Goal: Information Seeking & Learning: Learn about a topic

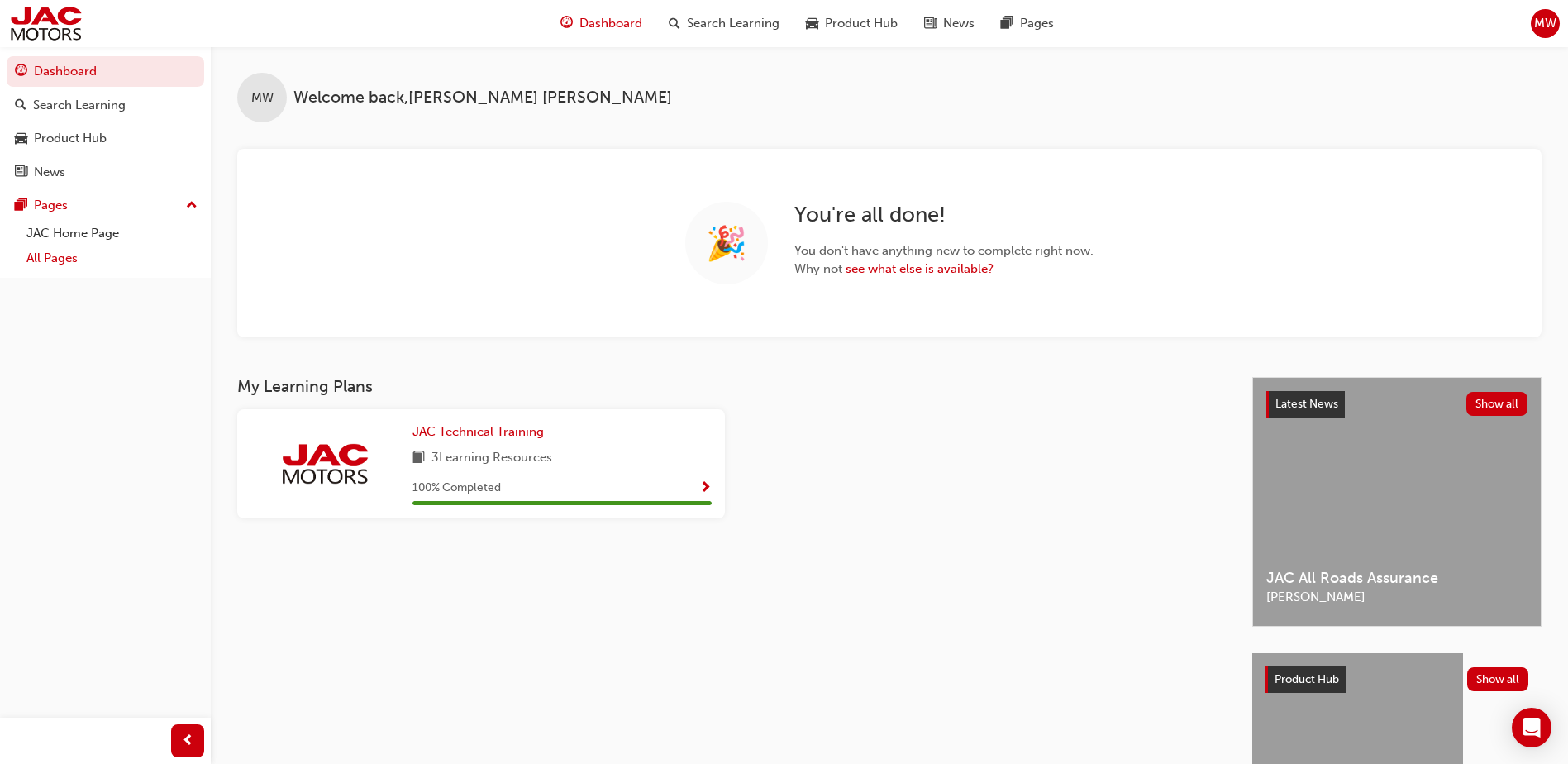
click at [80, 253] on link "All Pages" at bounding box center [112, 258] width 184 height 25
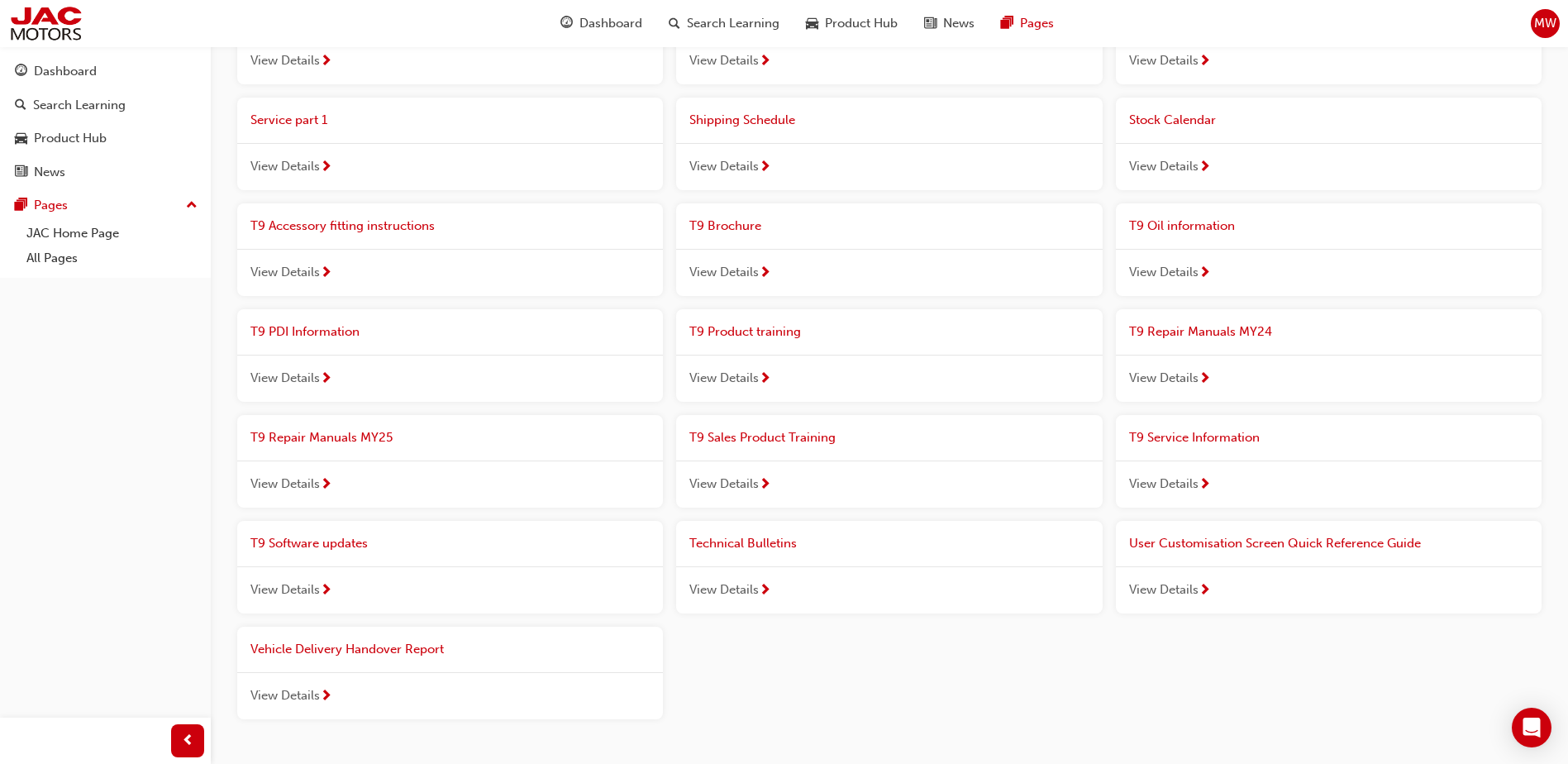
scroll to position [1240, 0]
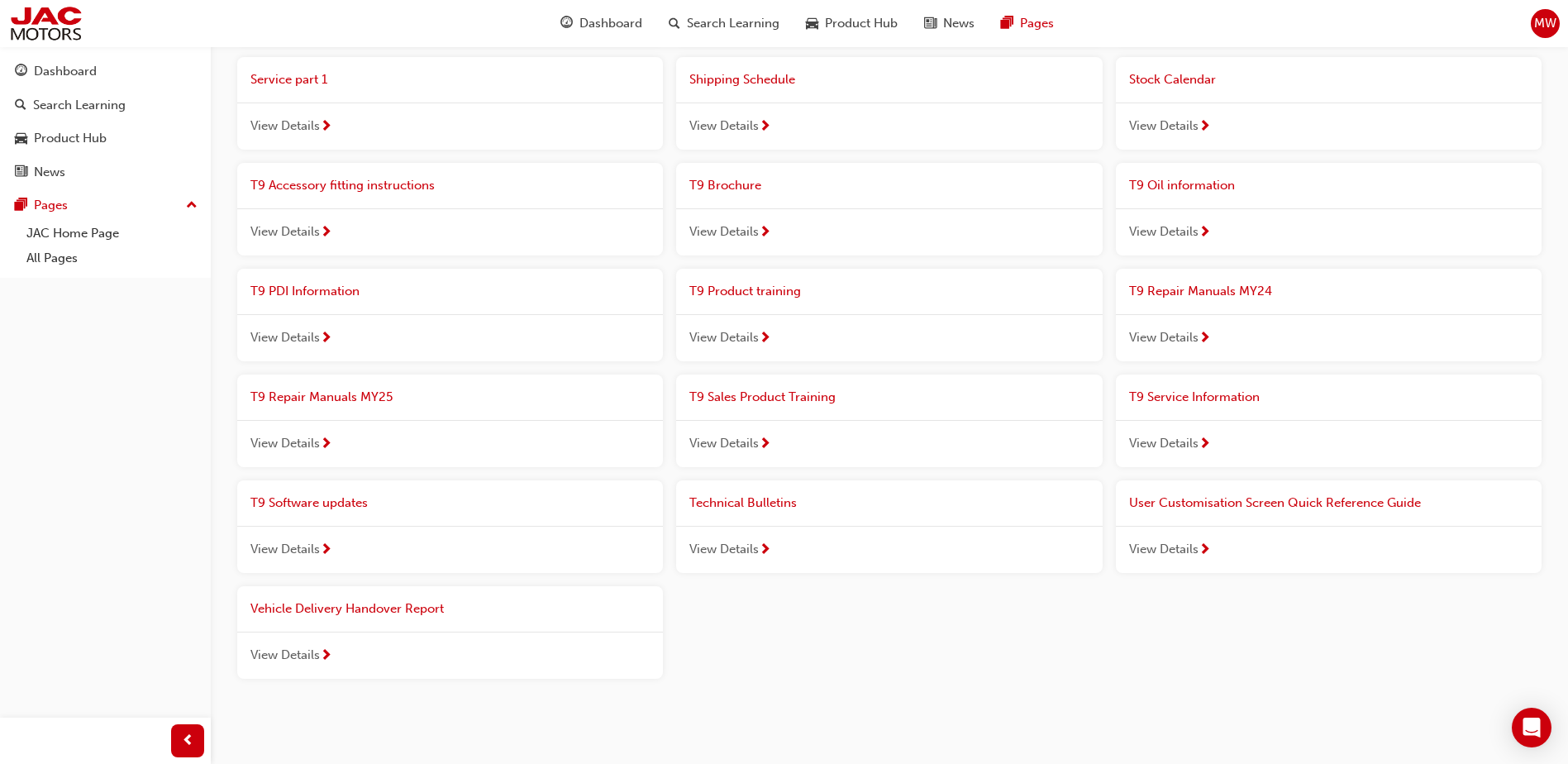
click at [1169, 339] on span "View Details" at bounding box center [1163, 337] width 69 height 19
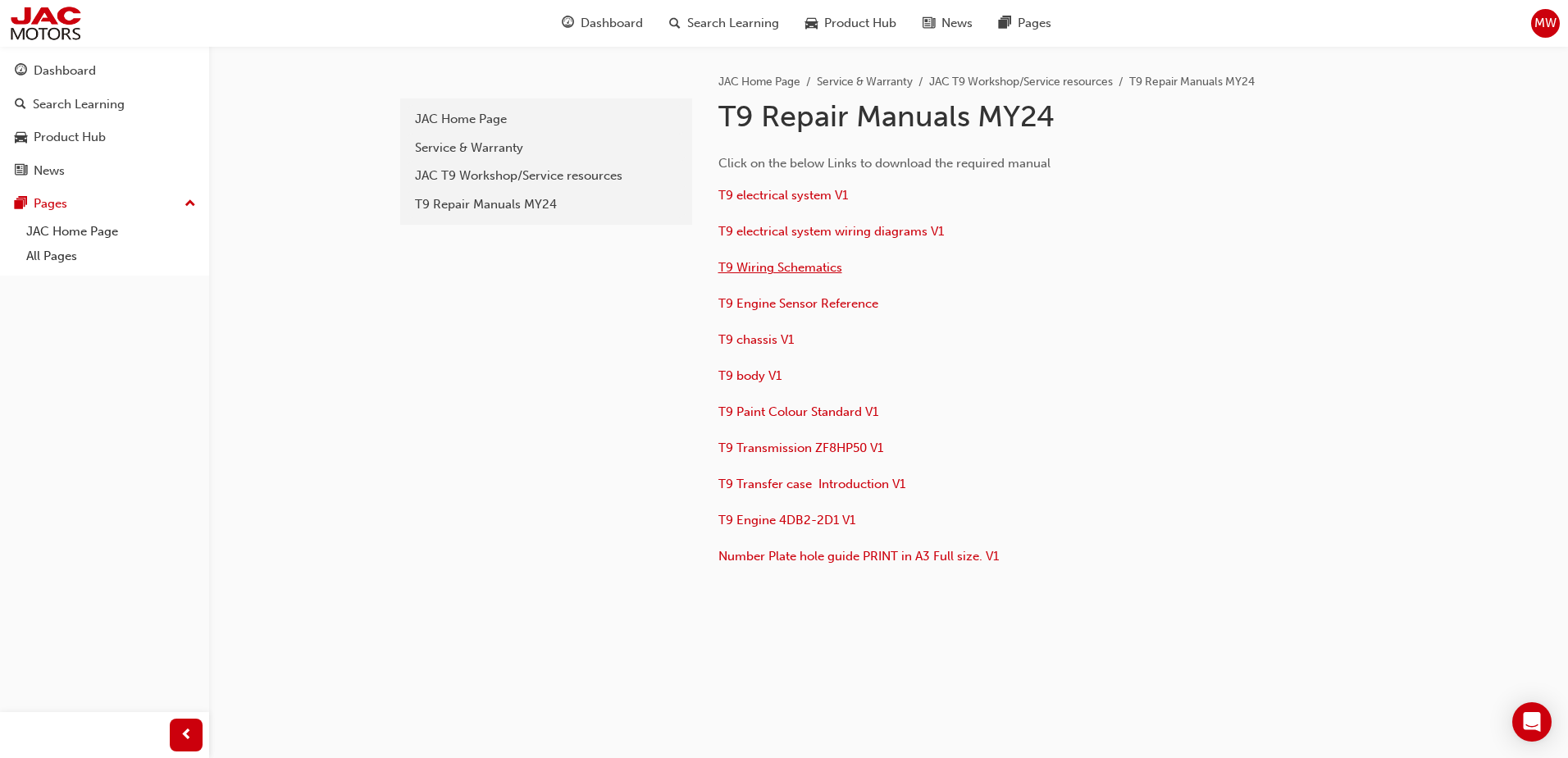
click at [802, 264] on span "T9 Wiring Schematics" at bounding box center [780, 267] width 124 height 15
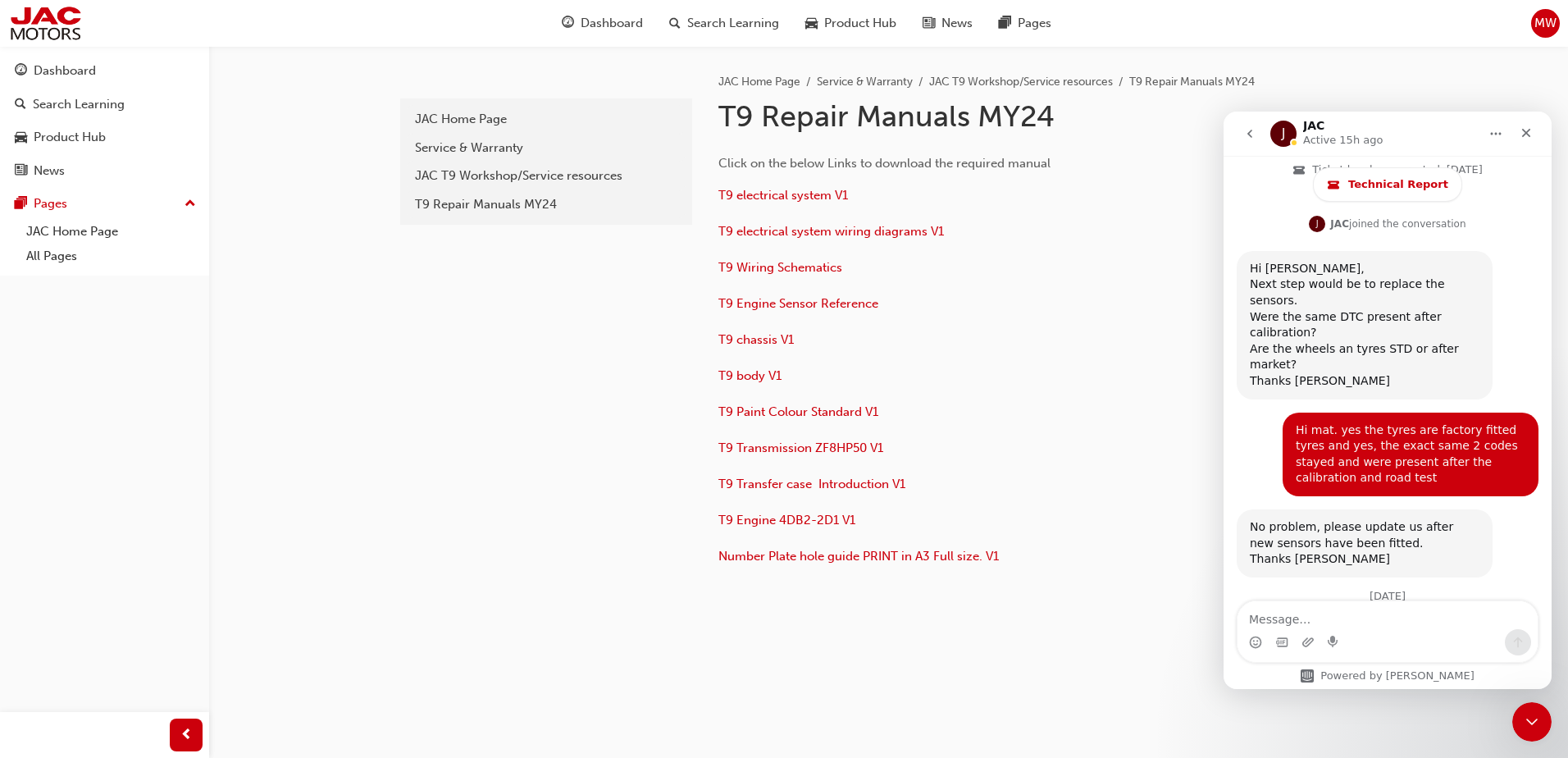
scroll to position [2127, 0]
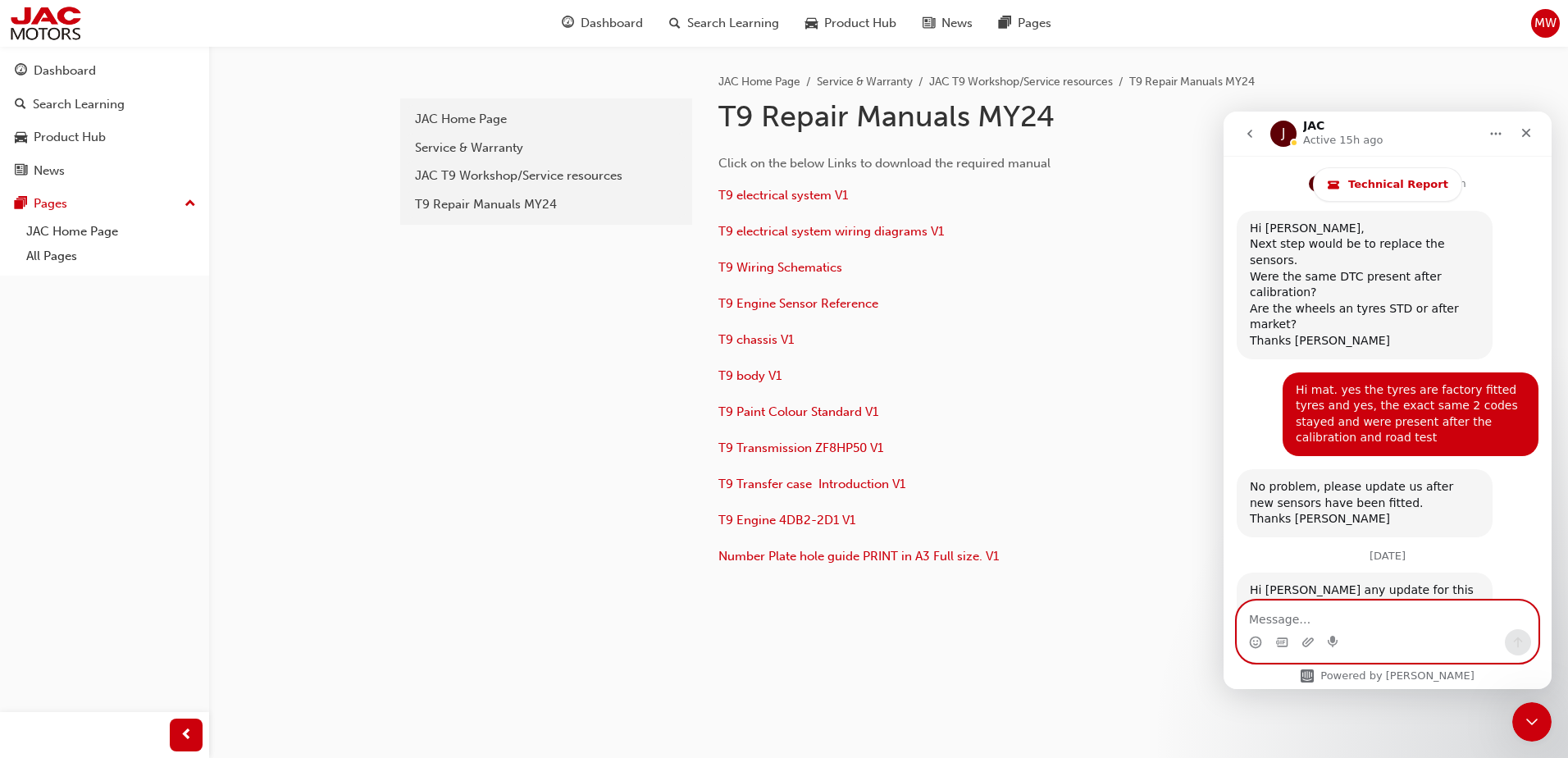
click at [1310, 623] on textarea "Message…" at bounding box center [1388, 614] width 300 height 28
type textarea "morning"
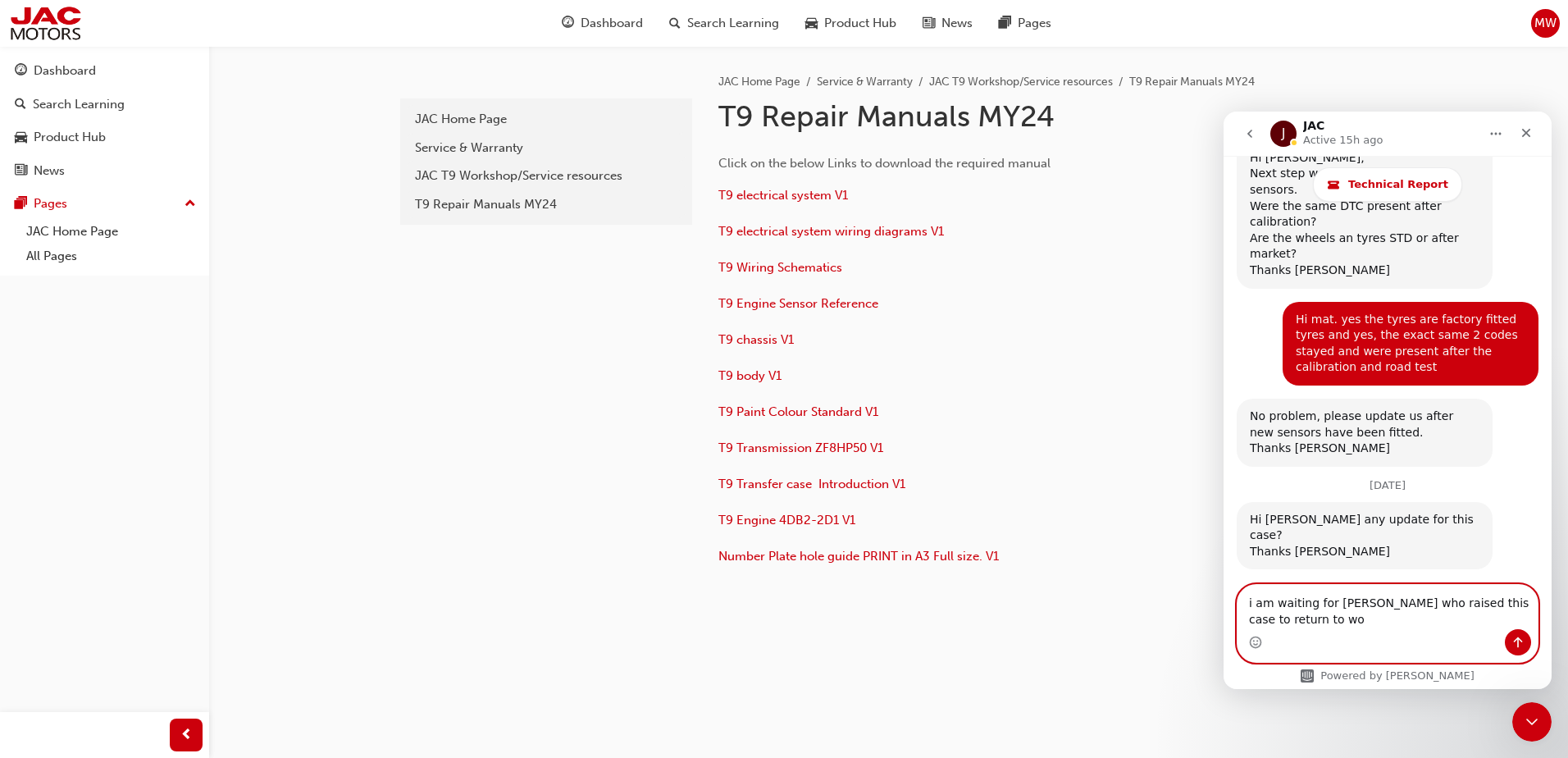
scroll to position [2213, 0]
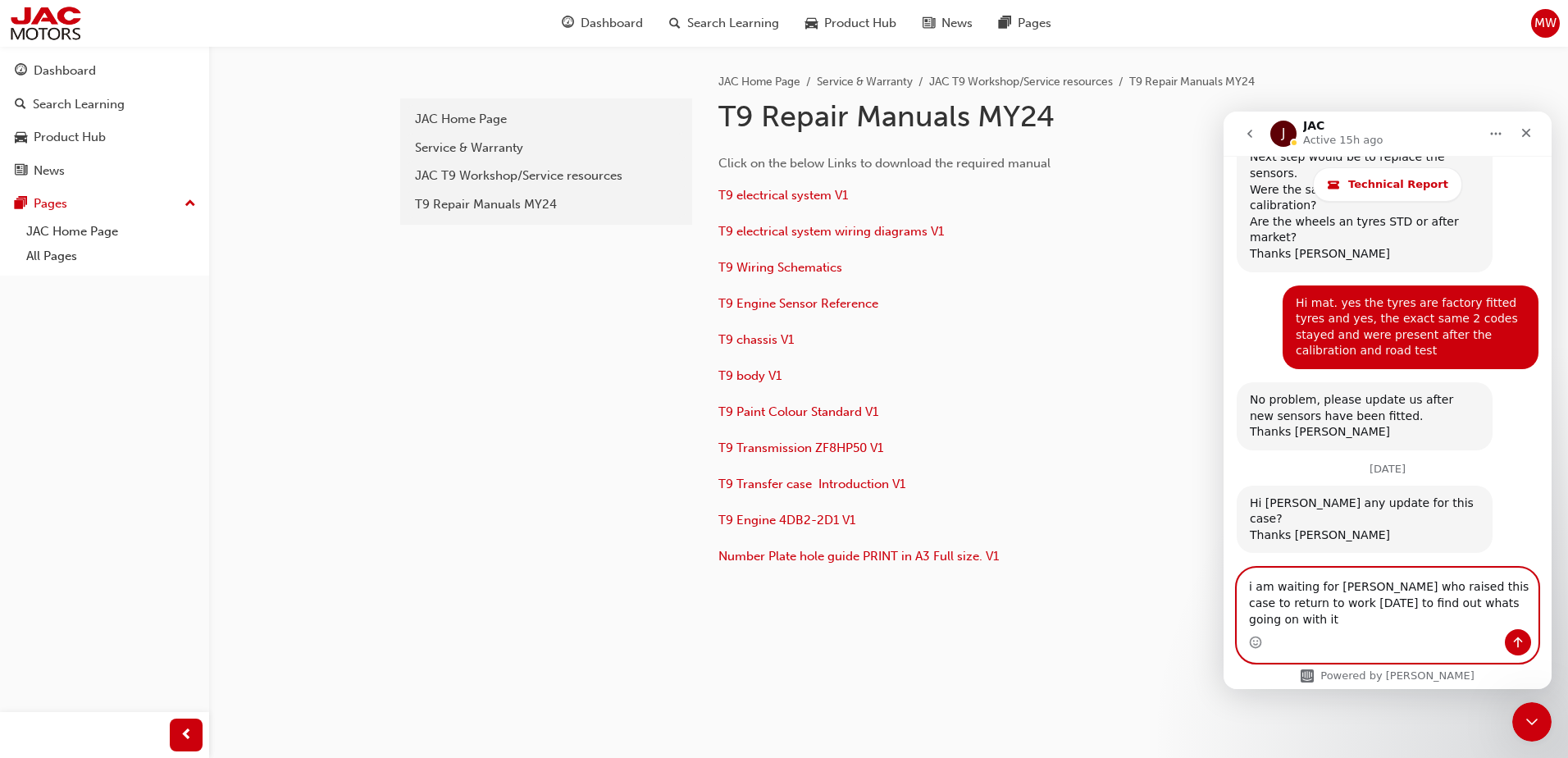
type textarea "i am waiting for [PERSON_NAME] who raised this case to return to work [DATE] to…"
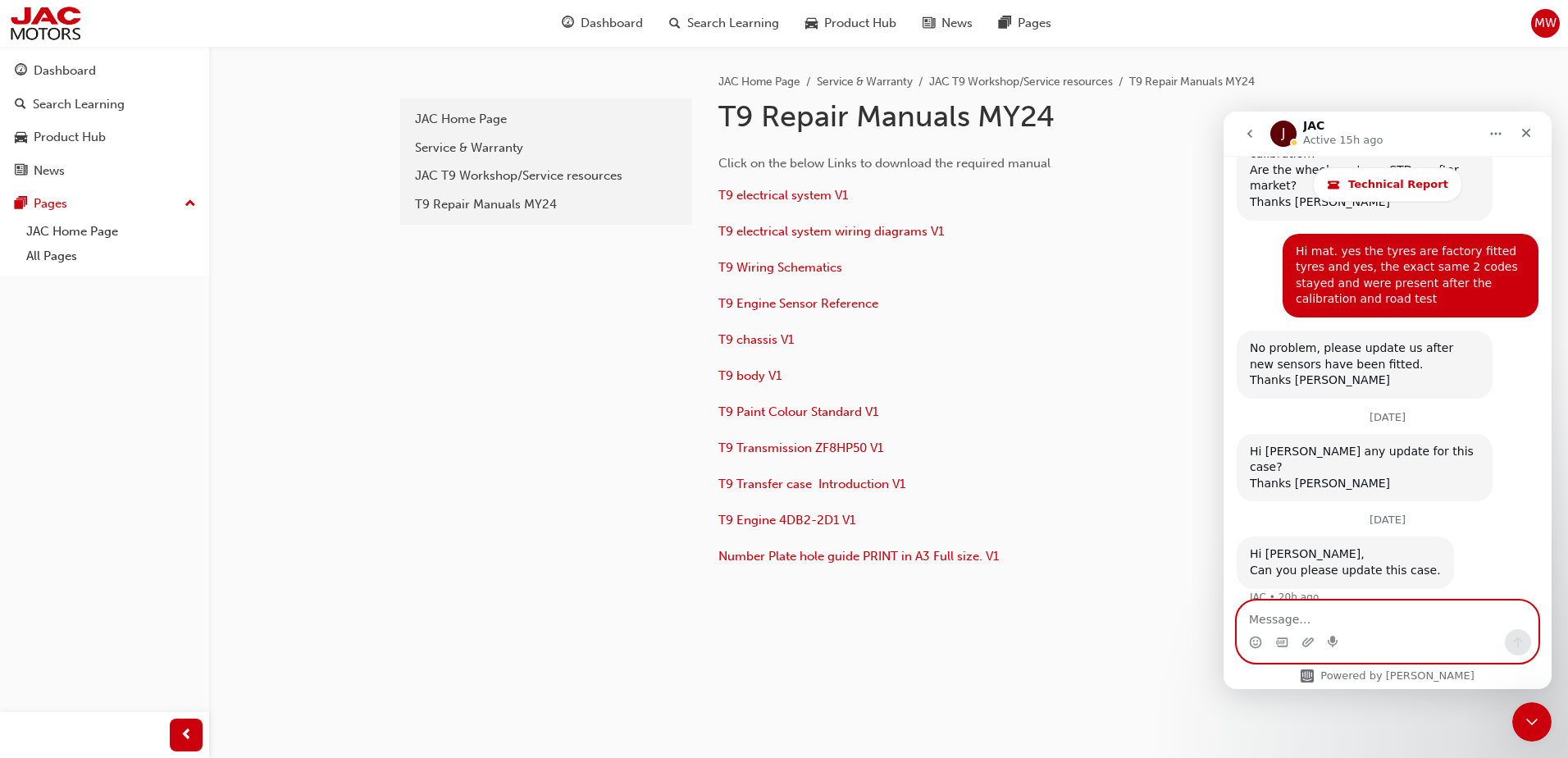
scroll to position [2267, 0]
type textarea "thanks [PERSON_NAME]"
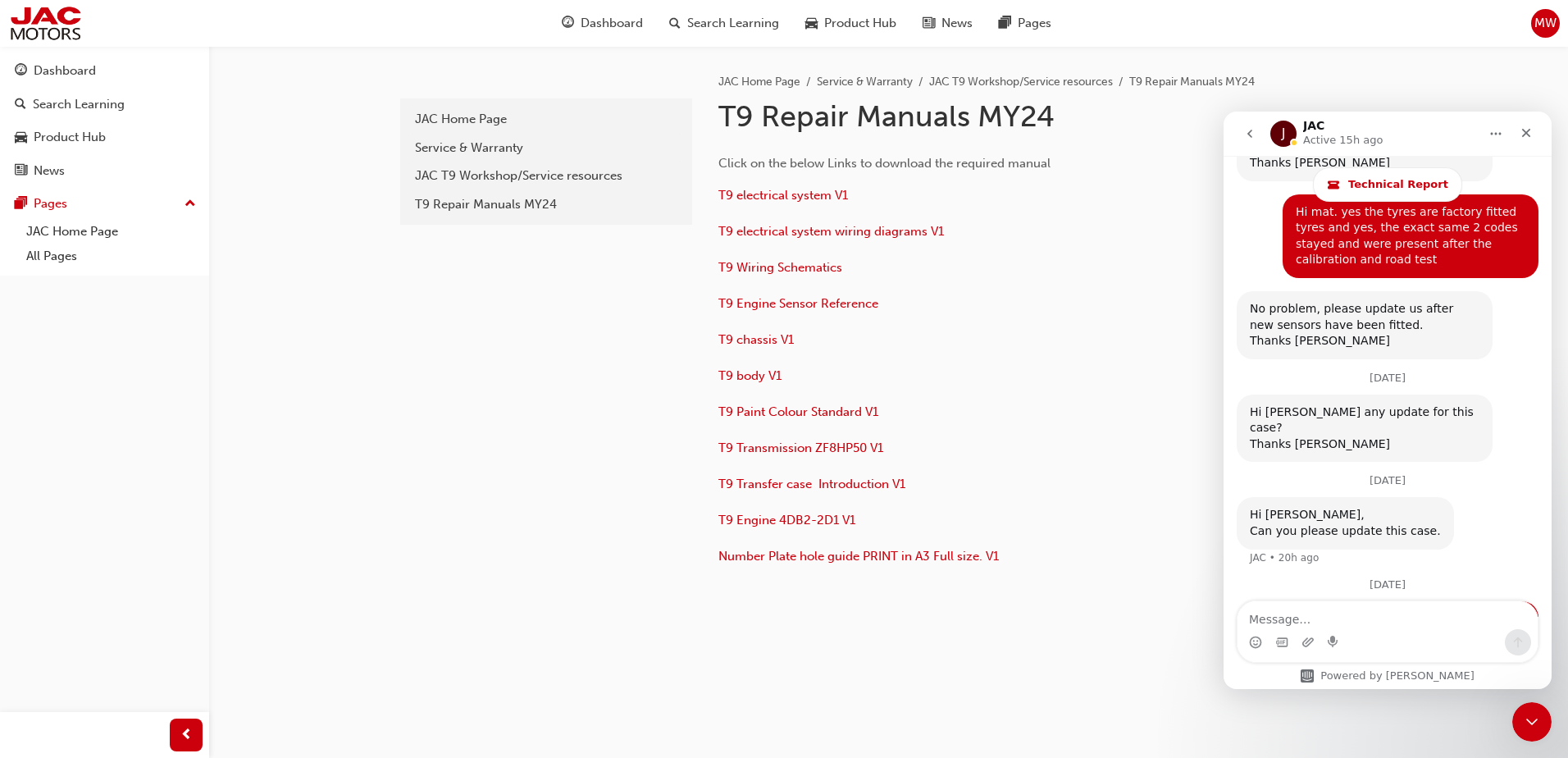
click at [1115, 339] on p "T9 chassis V1" at bounding box center [984, 341] width 533 height 24
click at [1532, 129] on div "Close" at bounding box center [1525, 132] width 29 height 29
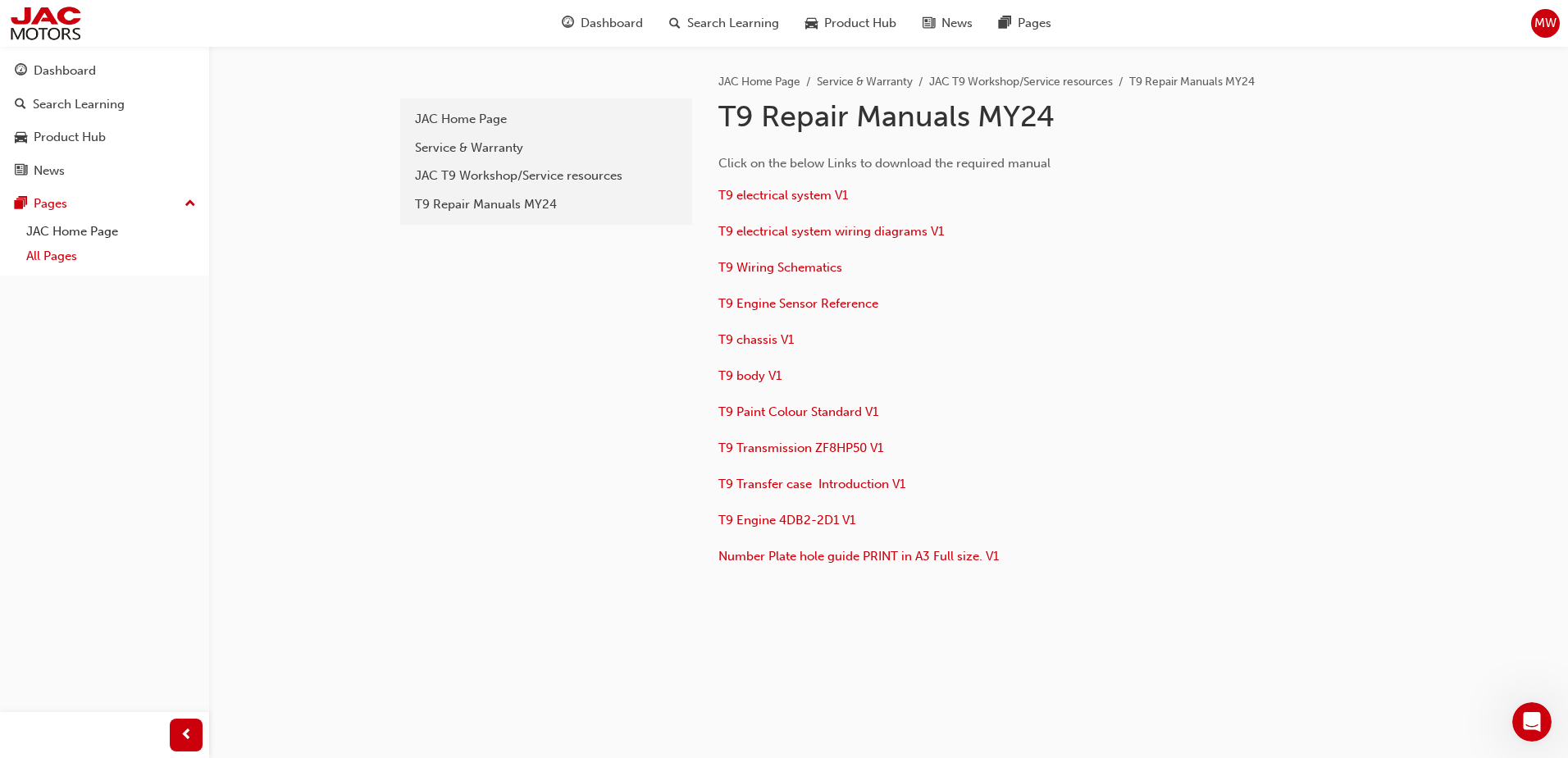
click at [66, 253] on link "All Pages" at bounding box center [111, 256] width 183 height 25
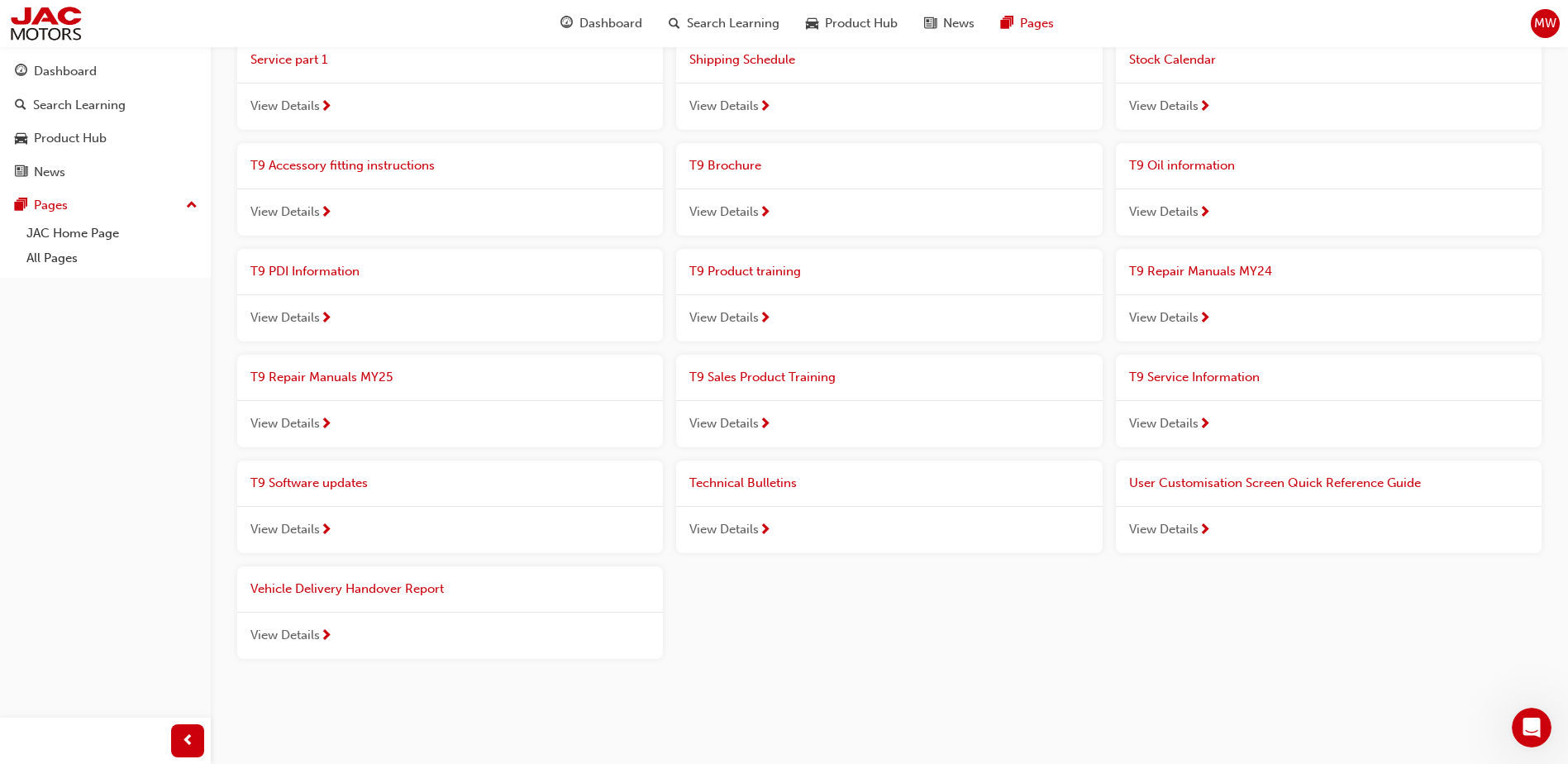
scroll to position [1263, 0]
click at [300, 518] on span "View Details" at bounding box center [284, 526] width 69 height 19
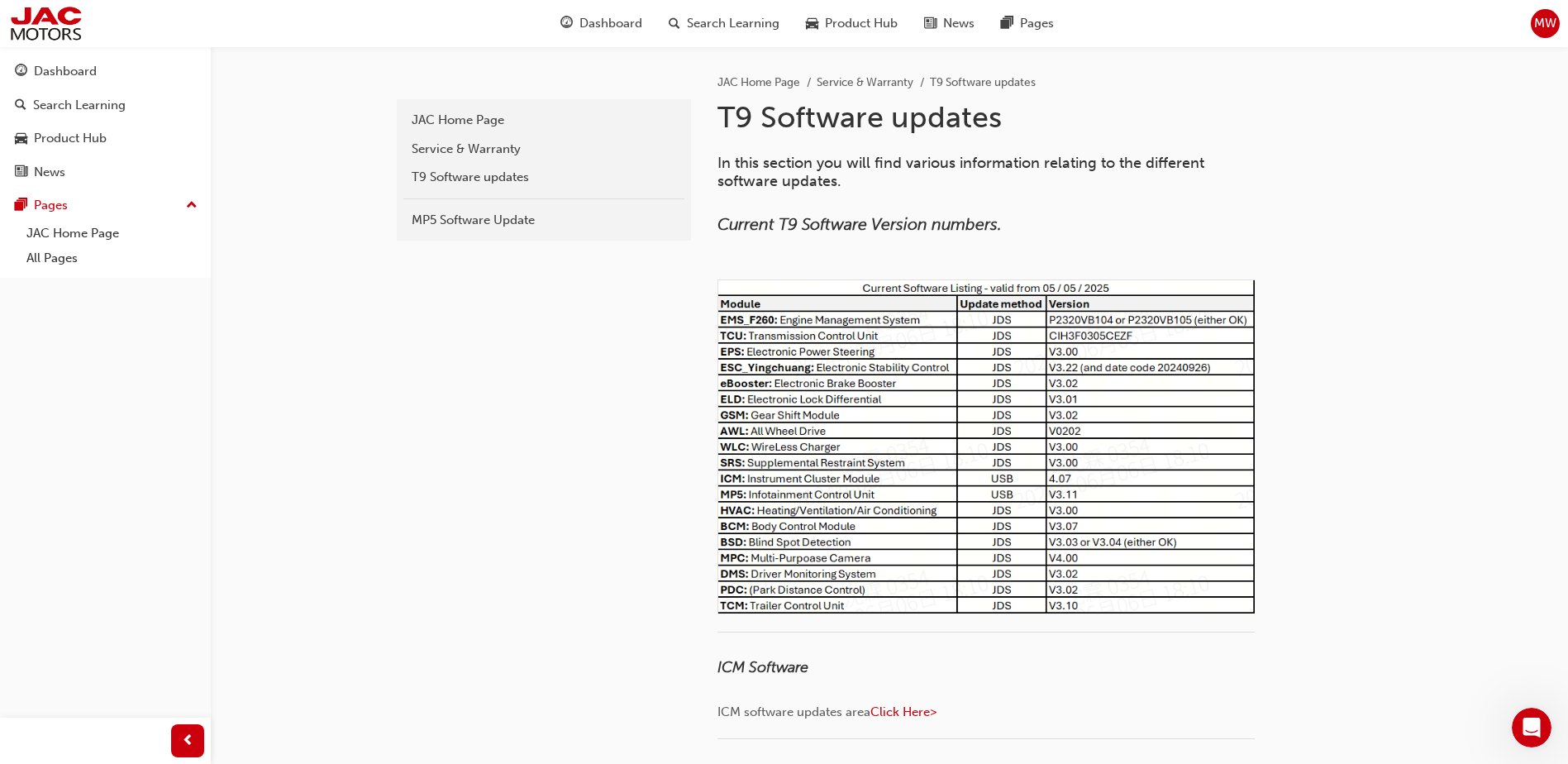
scroll to position [2323, 0]
